Goal: Navigation & Orientation: Go to known website

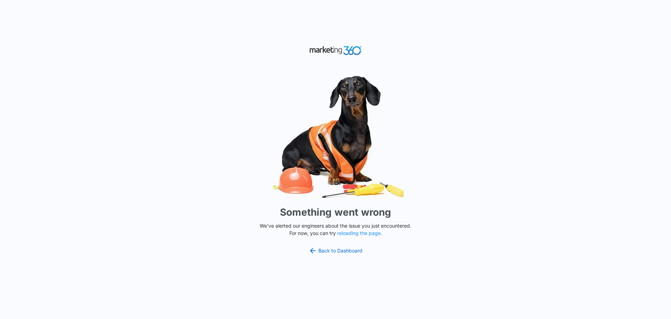
click at [504, 67] on div "Something went wrong We've alerted our engineers about the issue you just encou…" at bounding box center [335, 159] width 671 height 319
